Goal: Transaction & Acquisition: Book appointment/travel/reservation

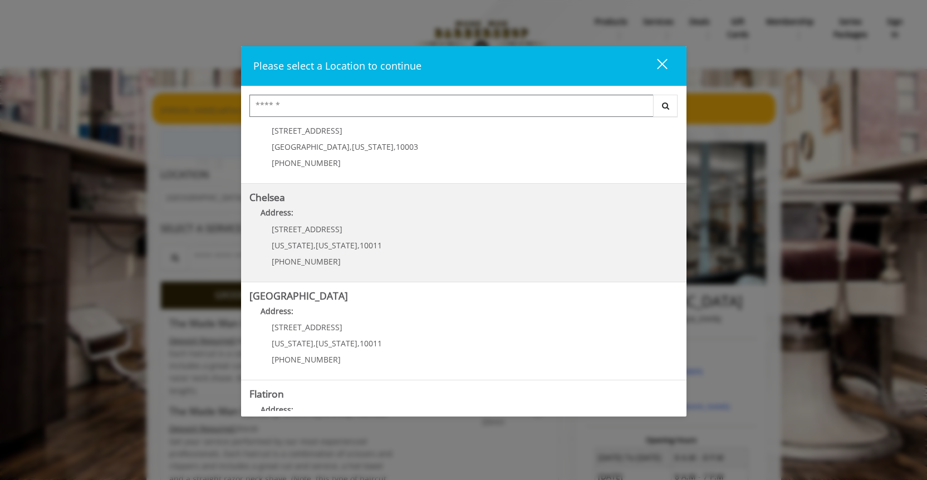
scroll to position [65, 0]
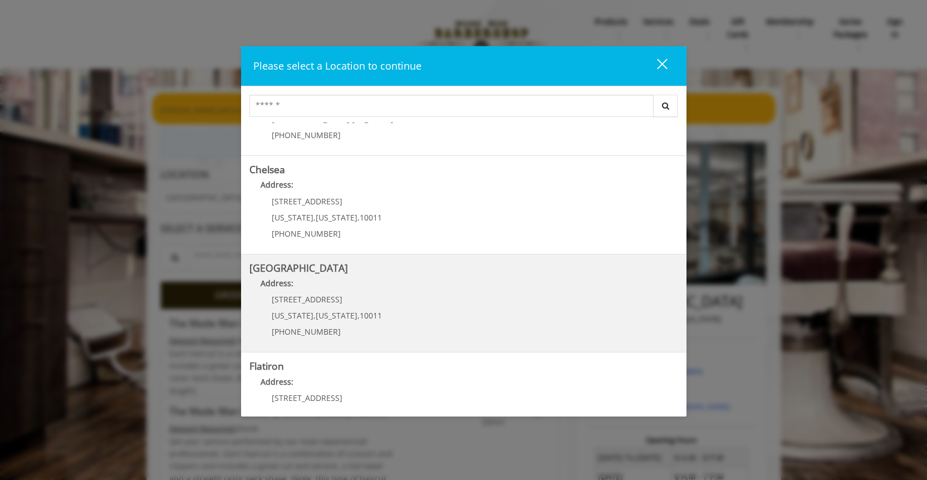
click at [497, 311] on Street "Chelsea 15th Street Address: 267 W 15th St New York , New York , 10011 (646) 85…" at bounding box center [463, 303] width 429 height 81
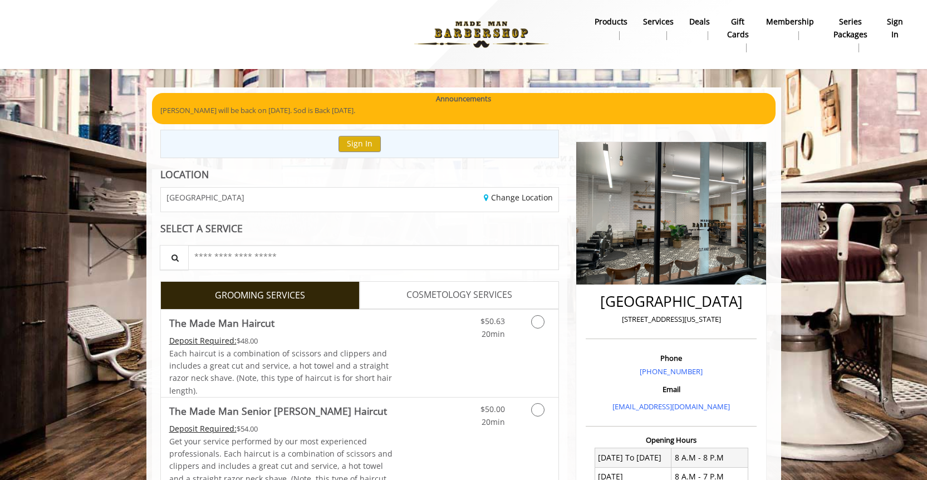
click at [392, 193] on div "Change Location" at bounding box center [463, 200] width 207 height 24
click at [227, 197] on span "[GEOGRAPHIC_DATA]" at bounding box center [205, 197] width 78 height 8
click at [894, 27] on b "sign in" at bounding box center [895, 28] width 16 height 25
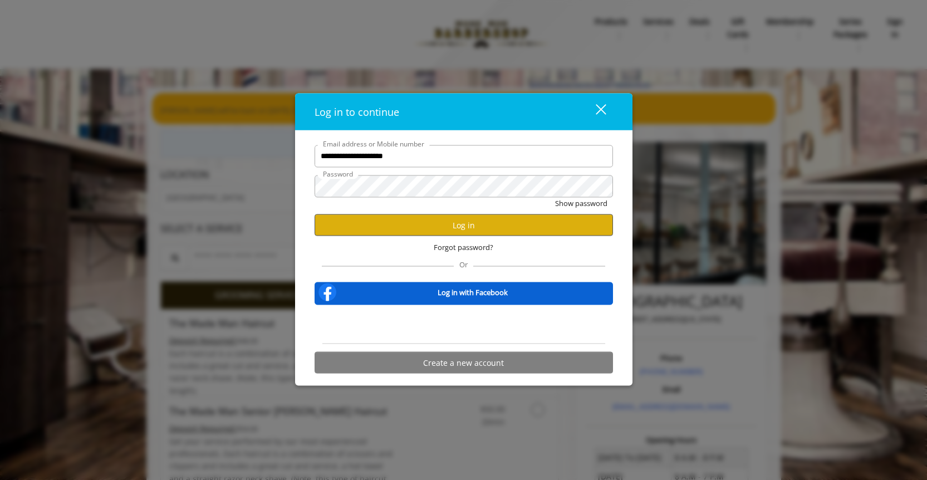
click at [455, 228] on button "Log in" at bounding box center [463, 225] width 298 height 22
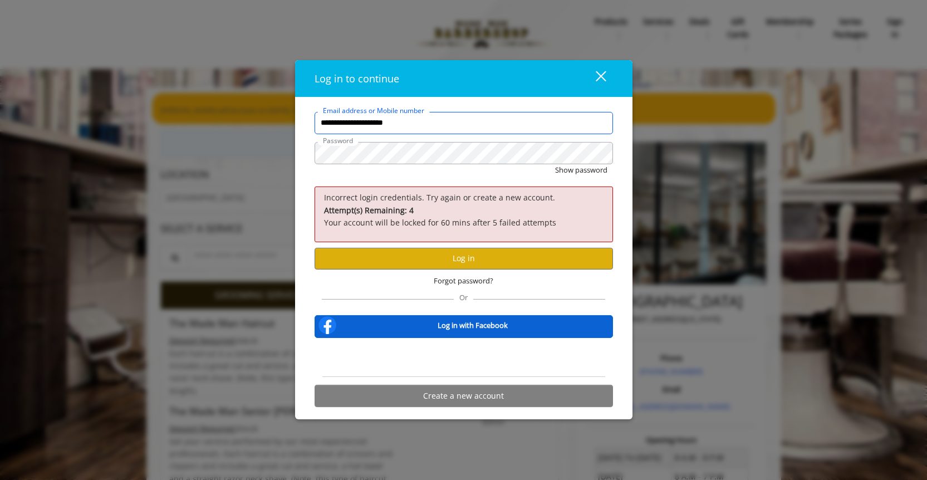
click at [376, 122] on input "**********" at bounding box center [463, 123] width 298 height 22
click at [391, 125] on input "**********" at bounding box center [463, 123] width 298 height 22
click at [580, 170] on button "Show password" at bounding box center [581, 170] width 52 height 12
click at [546, 264] on button "Log in" at bounding box center [463, 258] width 298 height 22
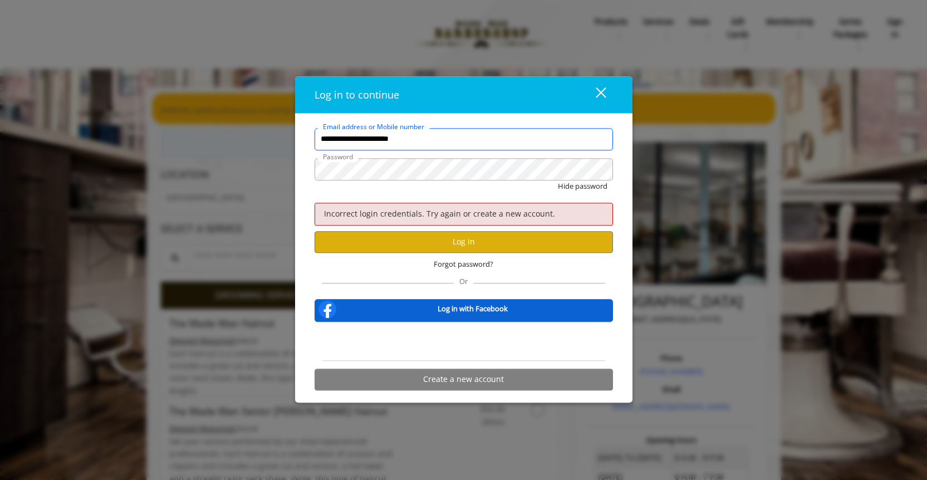
click at [483, 139] on input "**********" at bounding box center [463, 139] width 298 height 22
type input "**********"
click at [471, 241] on button "Log in" at bounding box center [463, 242] width 298 height 22
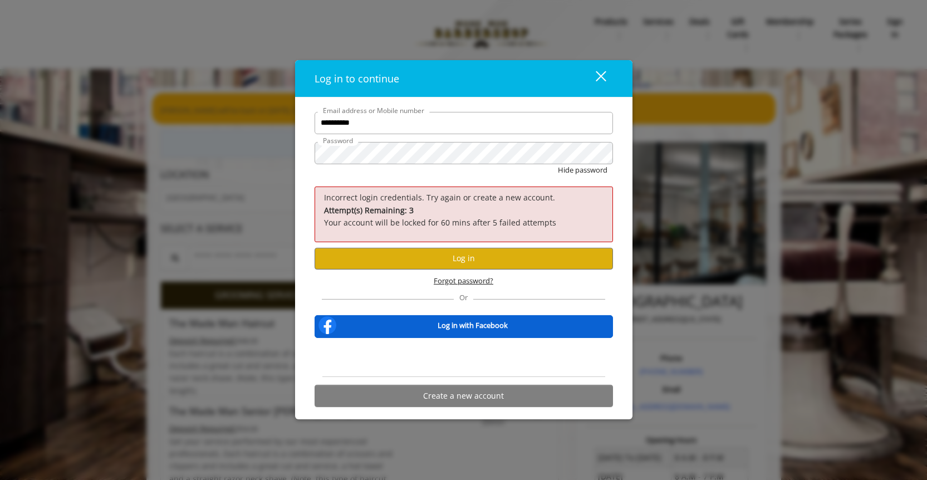
click at [462, 280] on span "Forgot password?" at bounding box center [464, 281] width 60 height 12
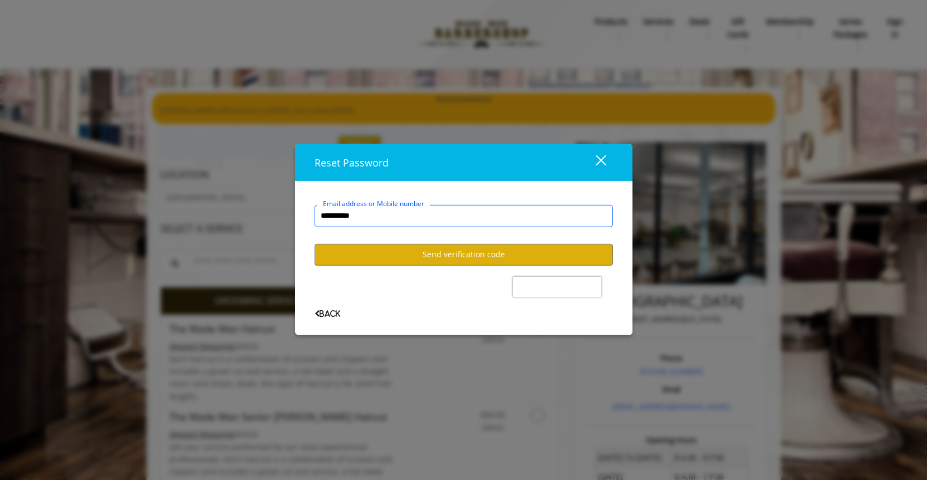
type input "**********"
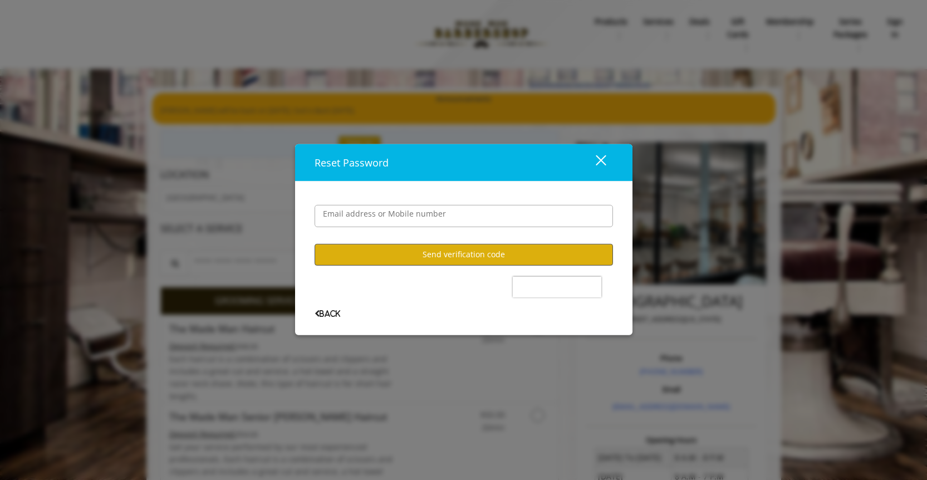
click at [417, 262] on button "Send verification code" at bounding box center [463, 254] width 298 height 22
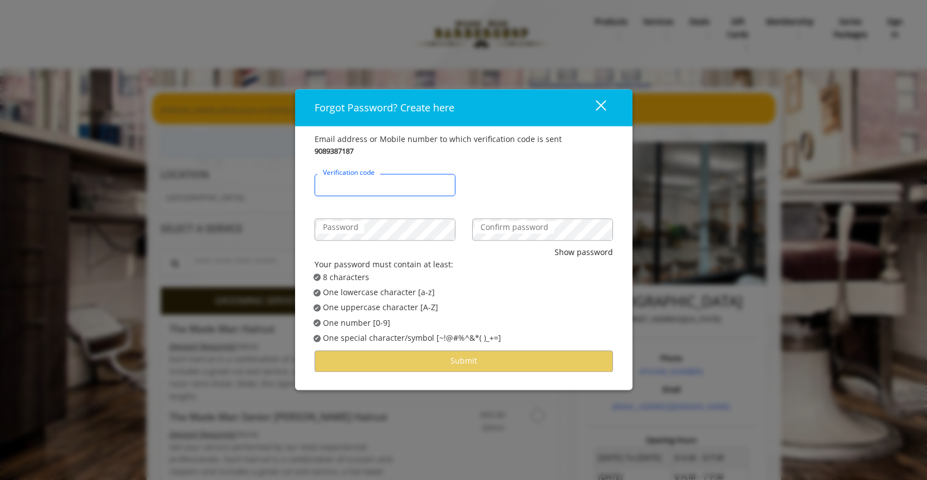
click at [395, 190] on input "Verification code" at bounding box center [384, 185] width 141 height 22
type input "******"
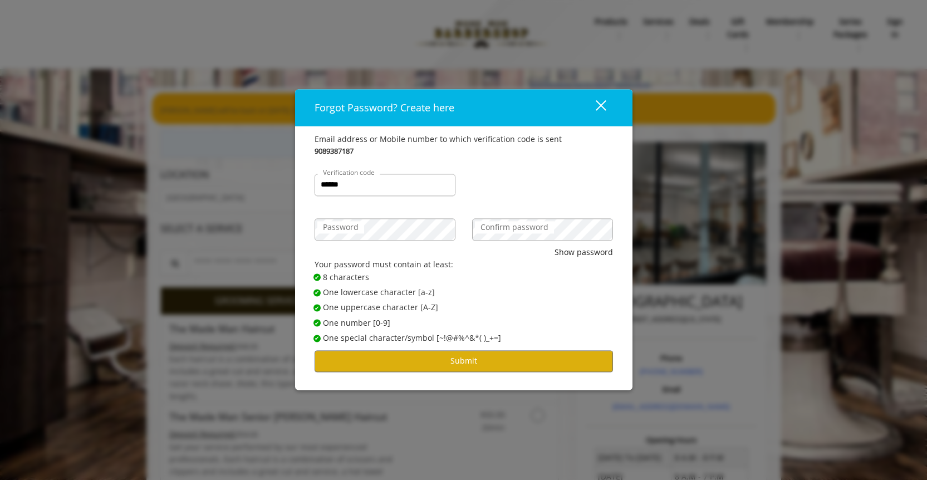
click at [504, 229] on label "Confirm password" at bounding box center [514, 227] width 79 height 12
click at [510, 154] on div "9089387187" at bounding box center [463, 151] width 298 height 12
click at [606, 108] on button "close" at bounding box center [594, 107] width 38 height 23
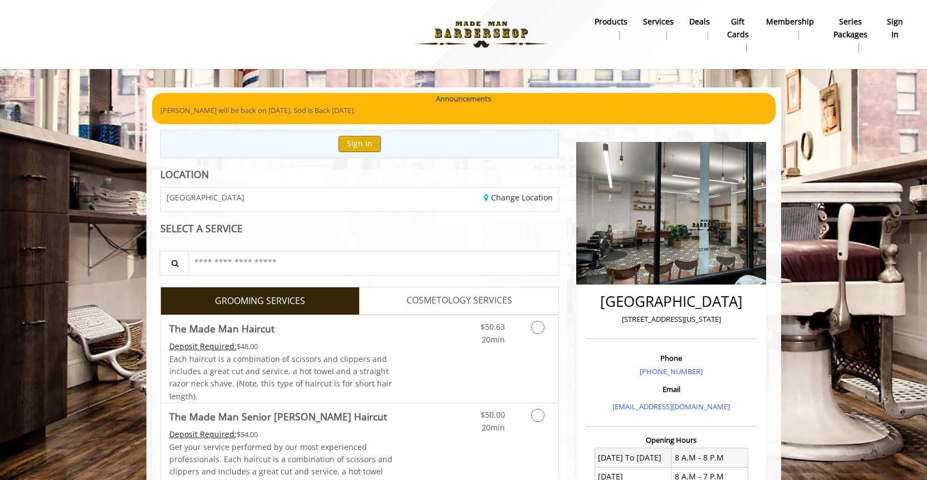
click at [370, 145] on button "Sign In" at bounding box center [359, 144] width 42 height 16
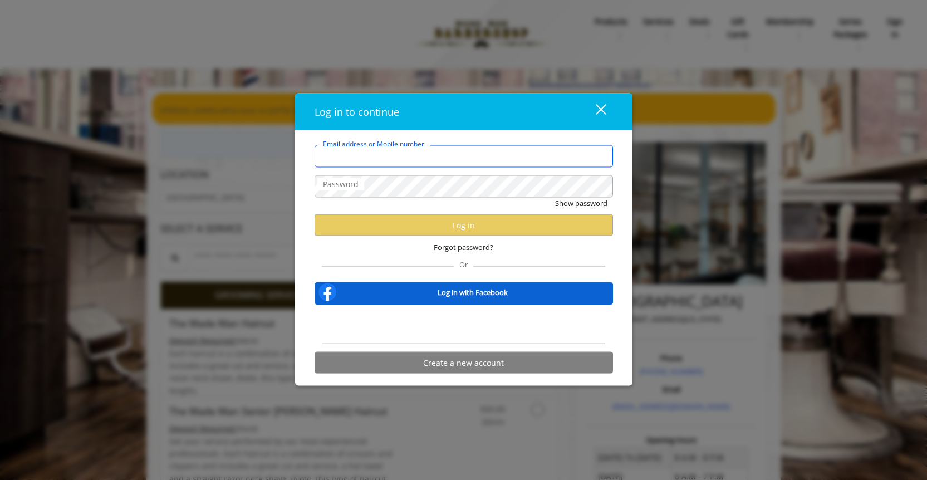
type input "**********"
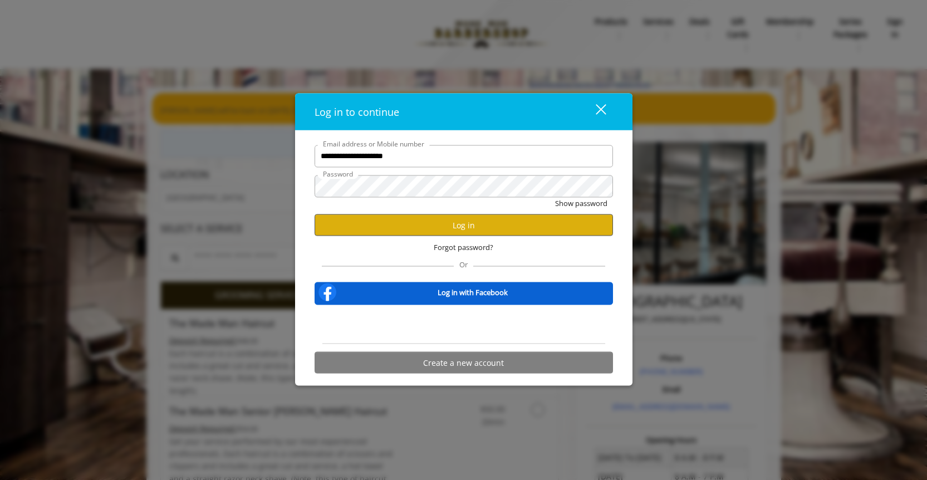
click at [488, 223] on button "Log in" at bounding box center [463, 225] width 298 height 22
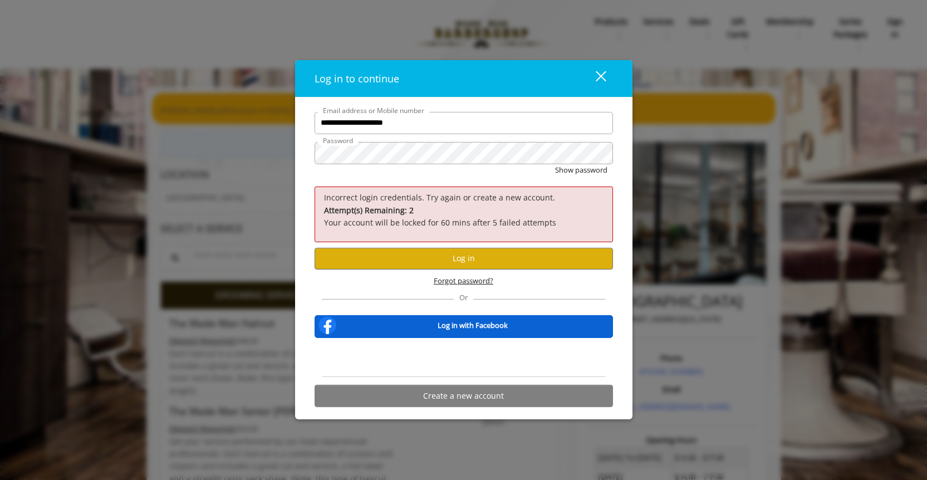
click at [462, 281] on span "Forgot password?" at bounding box center [464, 281] width 60 height 12
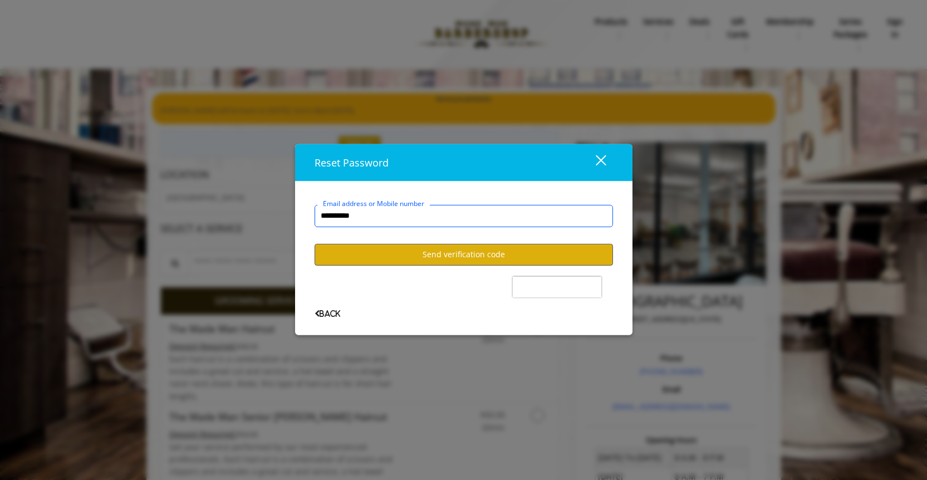
type input "**********"
click at [387, 252] on button "Send verification code" at bounding box center [463, 254] width 298 height 22
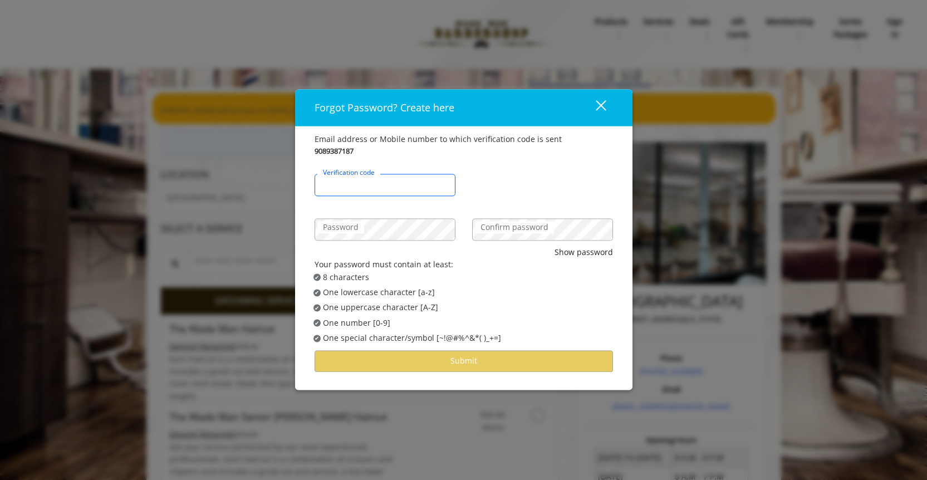
click at [392, 184] on input "Verification code" at bounding box center [384, 185] width 141 height 22
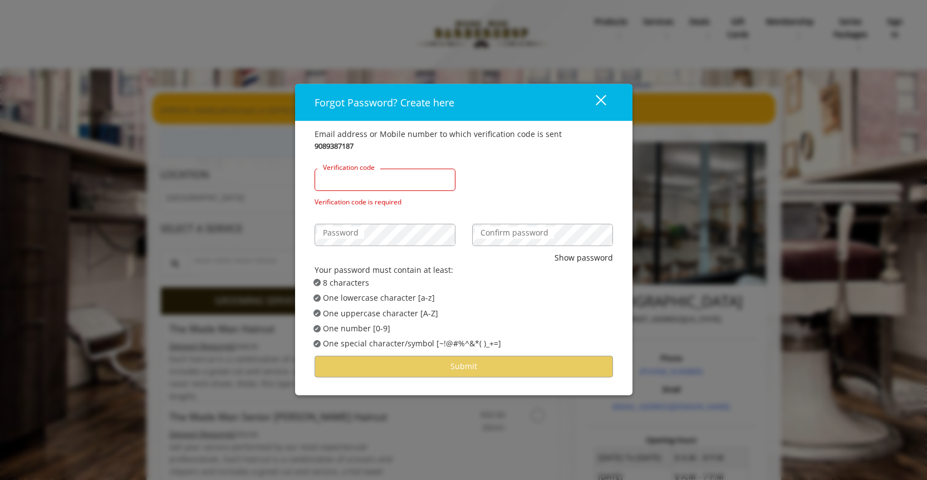
click at [376, 190] on div "Verification code Verification code is required" at bounding box center [385, 179] width 158 height 55
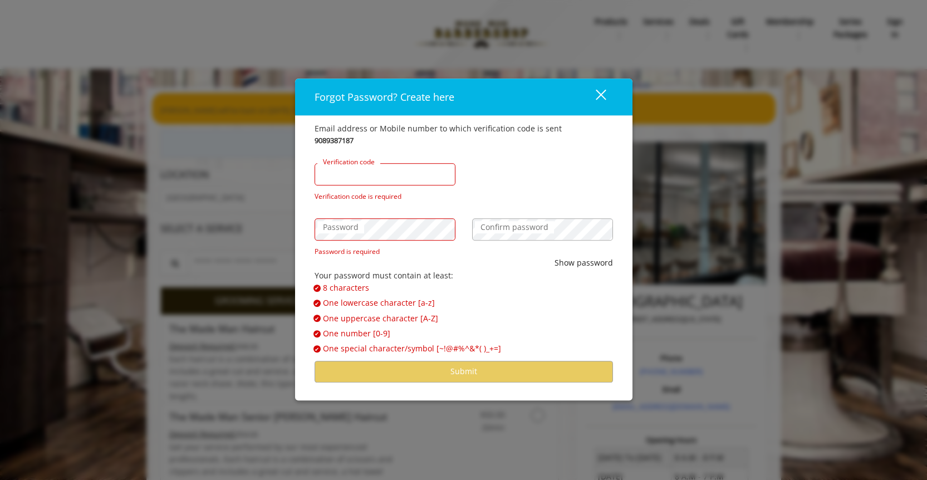
click at [355, 173] on input "Verification code" at bounding box center [384, 174] width 141 height 22
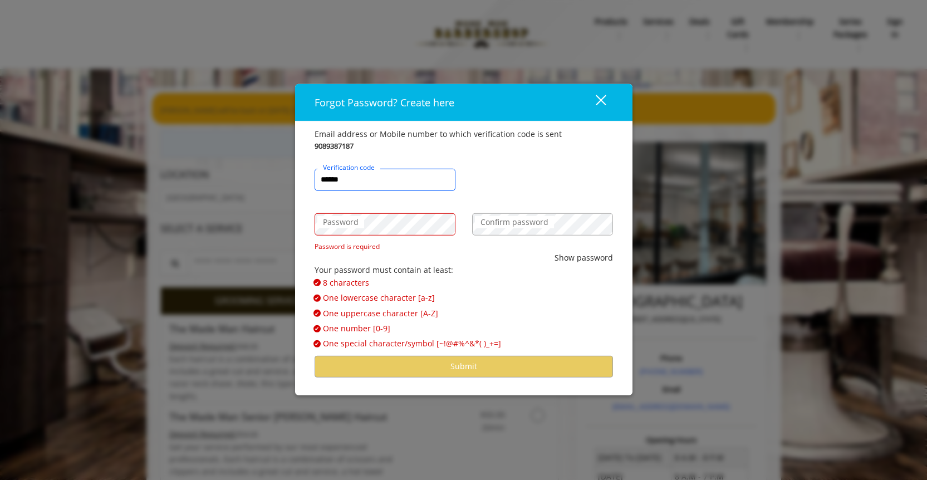
type input "******"
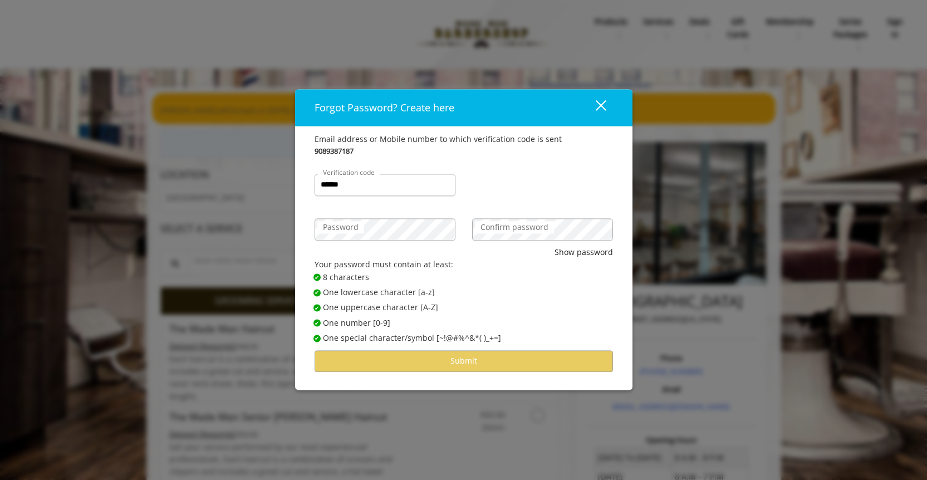
click at [535, 227] on label "Confirm password" at bounding box center [514, 227] width 79 height 12
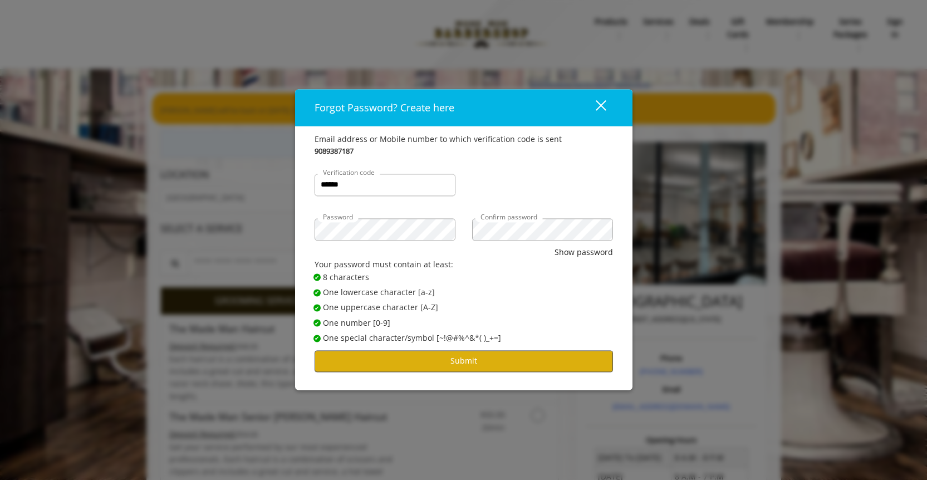
click at [513, 364] on button "Submit" at bounding box center [463, 361] width 298 height 22
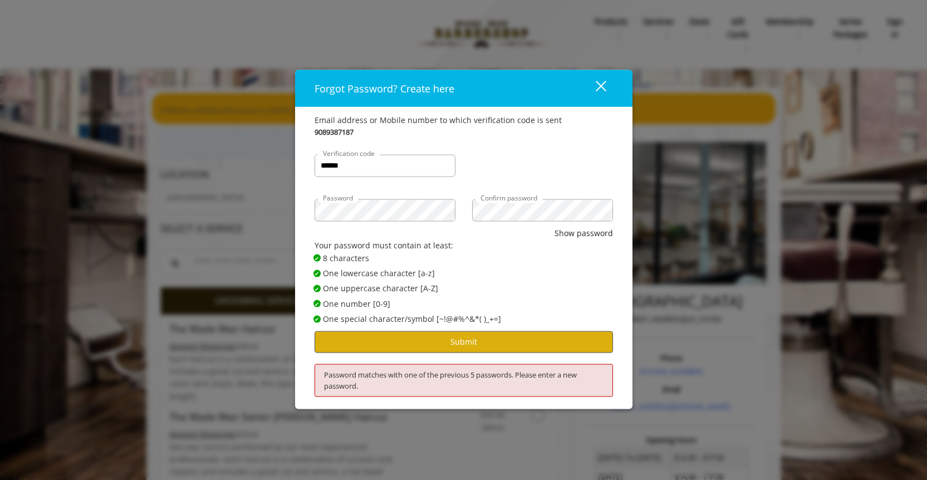
click at [434, 344] on button "Submit" at bounding box center [463, 342] width 298 height 22
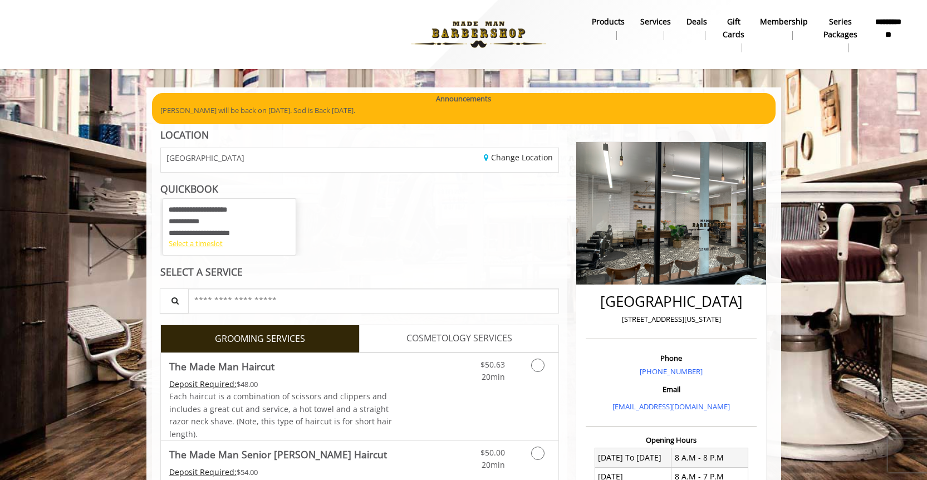
click at [189, 241] on div "Select a timeslot" at bounding box center [229, 244] width 121 height 12
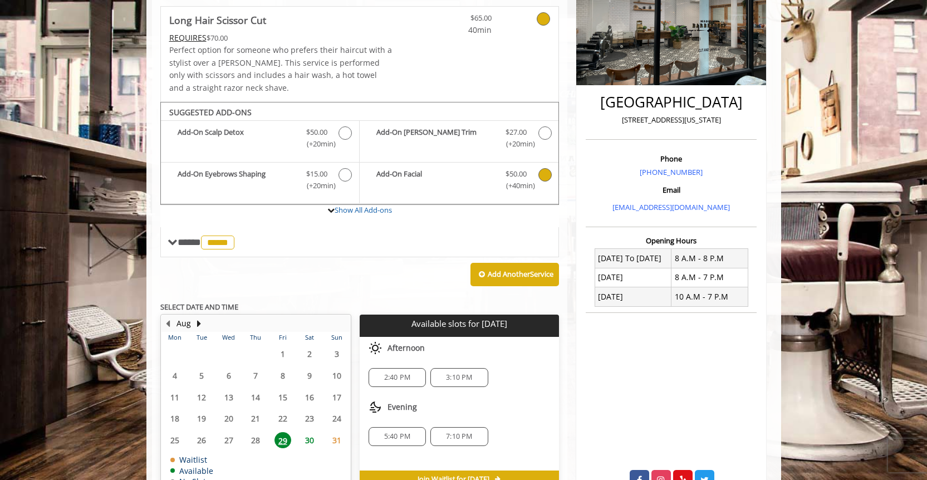
scroll to position [238, 0]
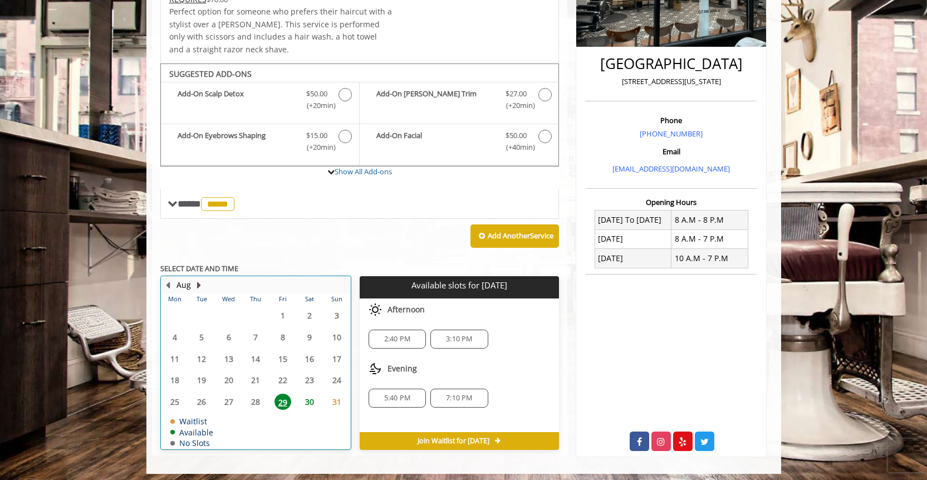
click at [203, 279] on button "Next Month" at bounding box center [199, 285] width 9 height 12
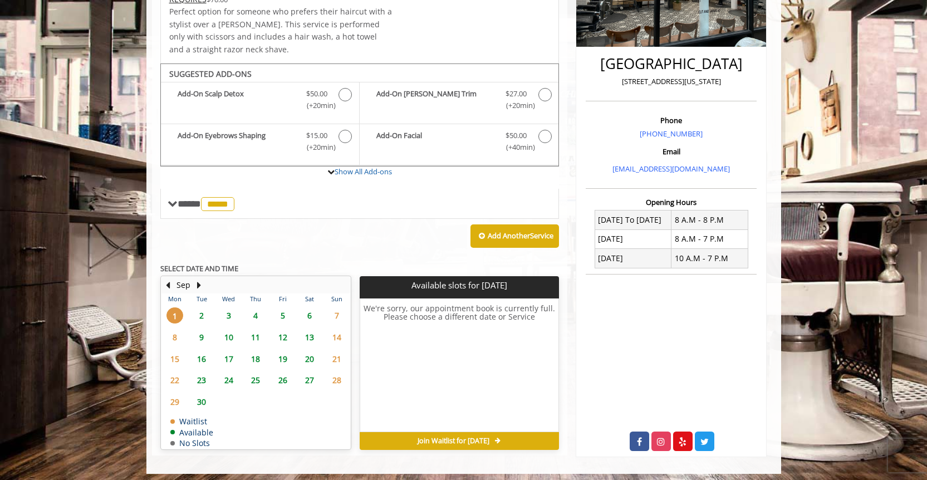
click at [208, 310] on span "2" at bounding box center [201, 315] width 17 height 16
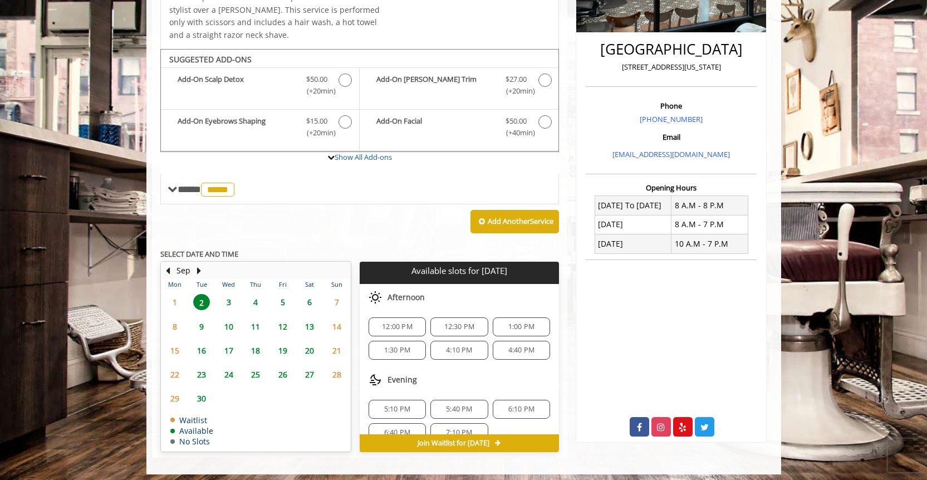
scroll to position [102, 0]
click at [405, 347] on span "1:30 PM" at bounding box center [397, 351] width 26 height 9
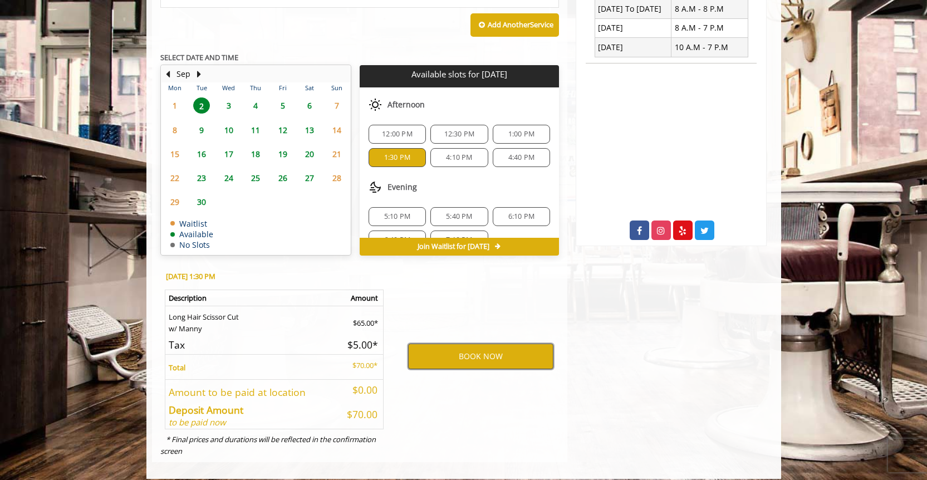
scroll to position [450, 0]
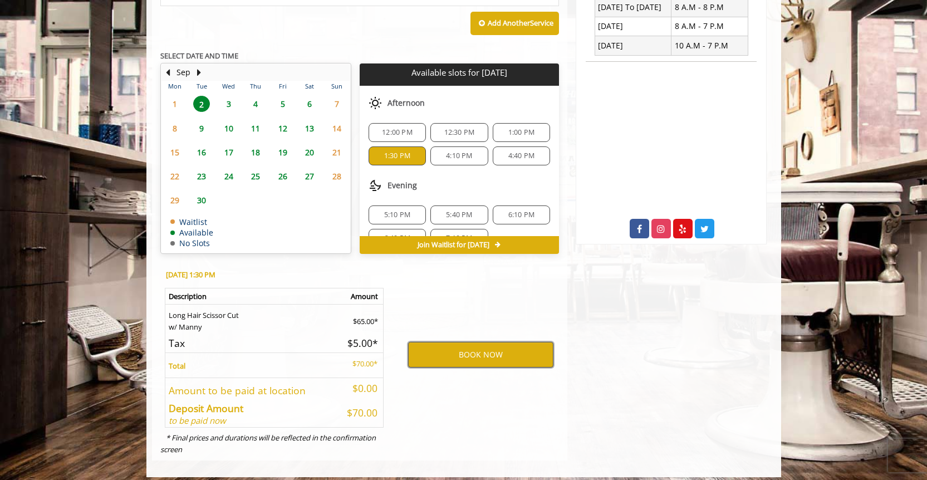
click at [512, 356] on button "BOOK NOW" at bounding box center [480, 355] width 145 height 26
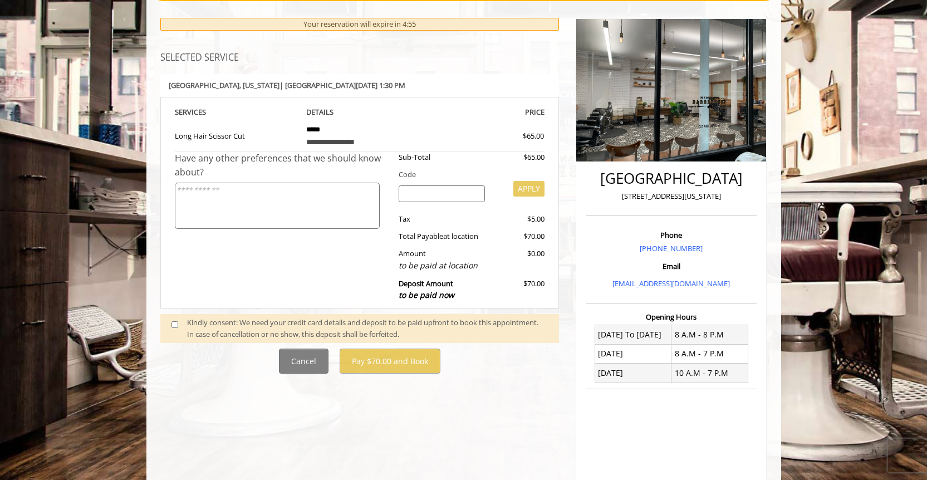
scroll to position [138, 0]
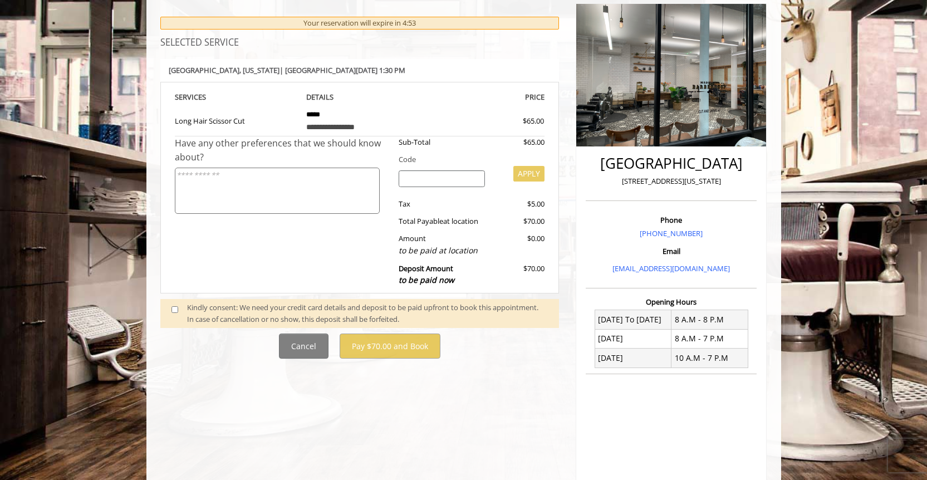
click at [255, 302] on div "Kindly consent: We need your credit card details and deposit to be paid upfront…" at bounding box center [367, 313] width 361 height 23
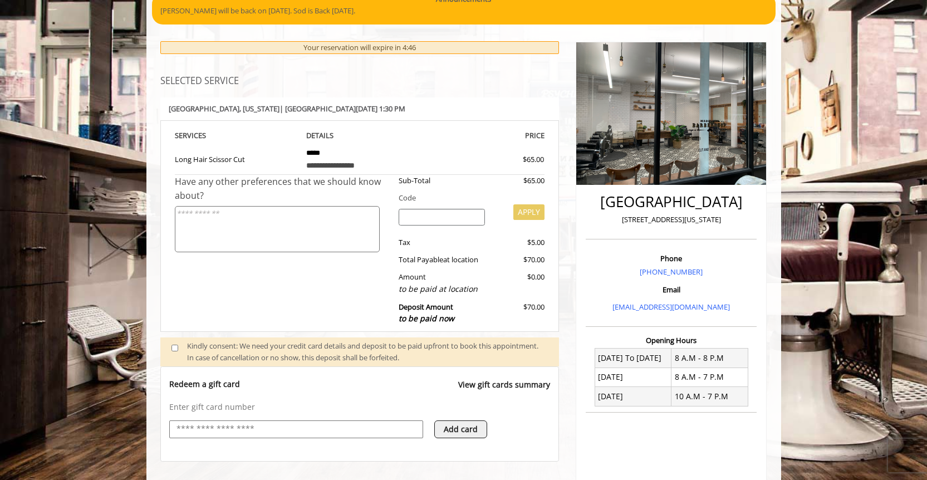
scroll to position [95, 0]
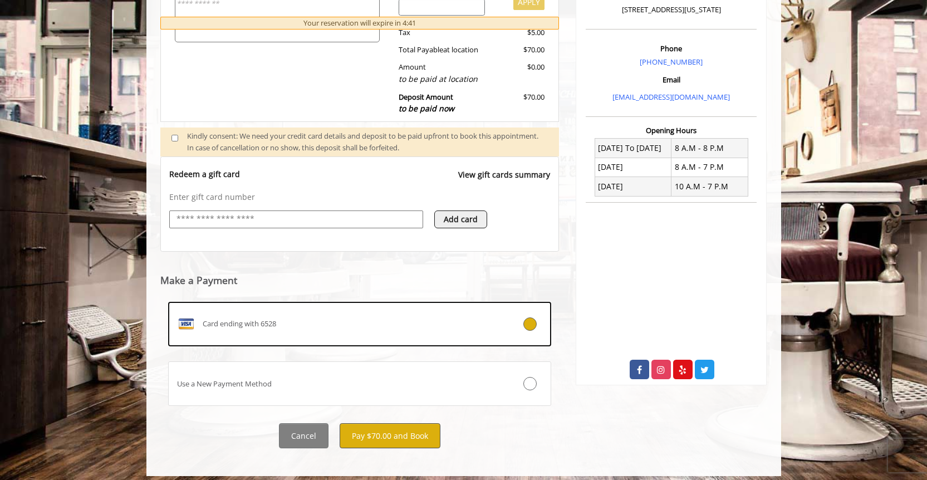
click at [389, 433] on button "Pay $70.00 and Book" at bounding box center [389, 435] width 101 height 25
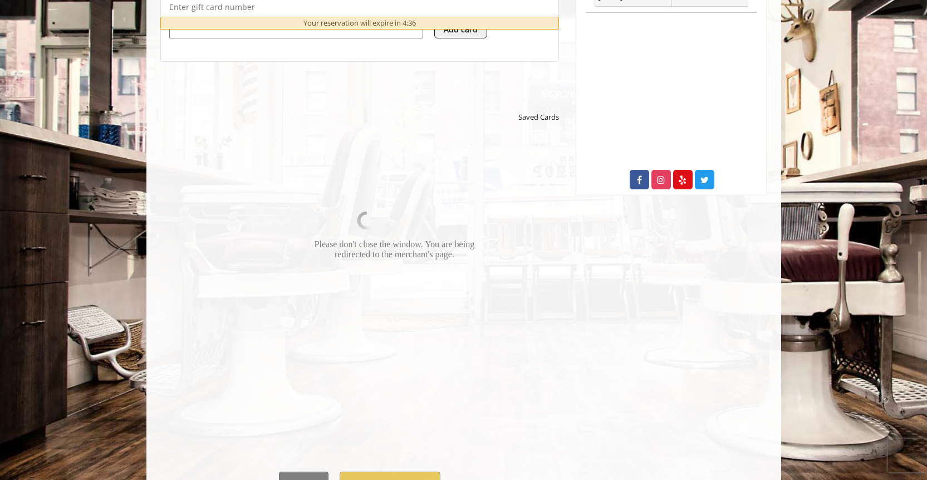
scroll to position [497, 0]
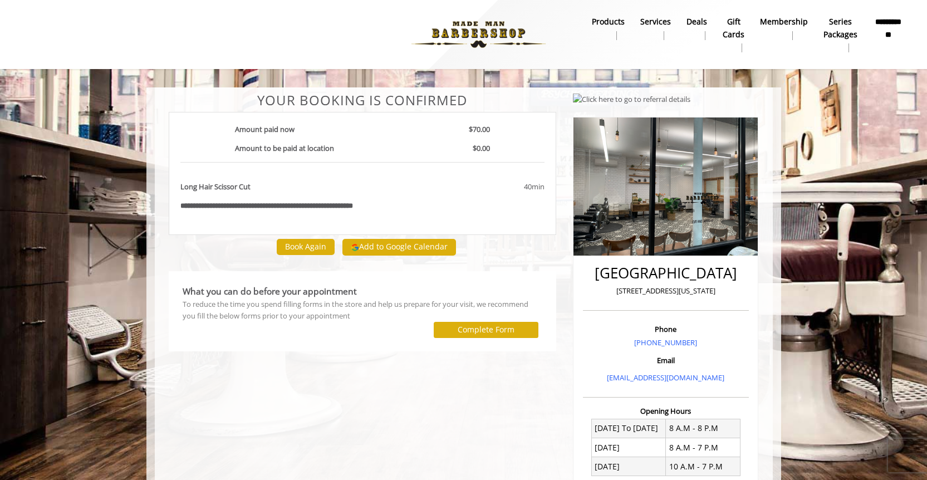
drag, startPoint x: 618, startPoint y: 298, endPoint x: 713, endPoint y: 301, distance: 95.2
click at [713, 297] on p "[STREET_ADDRESS][US_STATE]" at bounding box center [665, 291] width 160 height 12
copy p "[STREET_ADDRESS][US_STATE]"
